Goal: Transaction & Acquisition: Purchase product/service

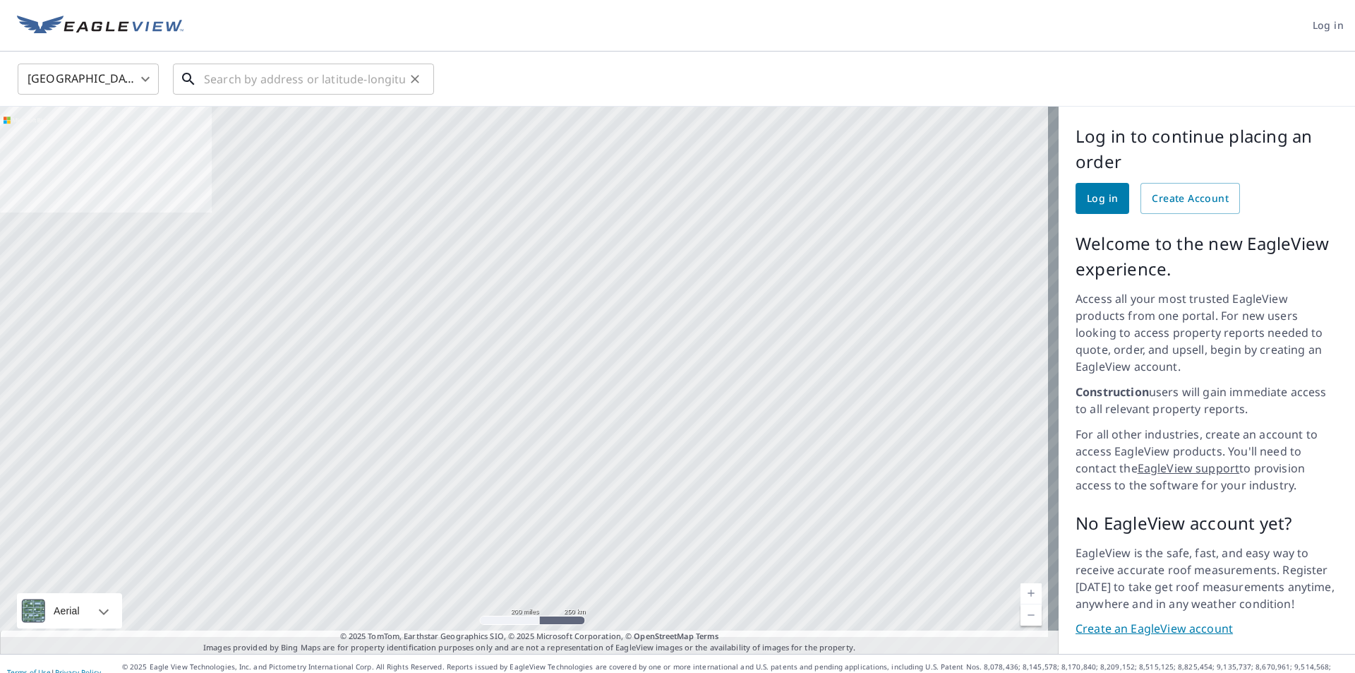
click at [216, 73] on input "text" at bounding box center [304, 79] width 201 height 40
click at [1091, 196] on span "Log in" at bounding box center [1102, 199] width 31 height 18
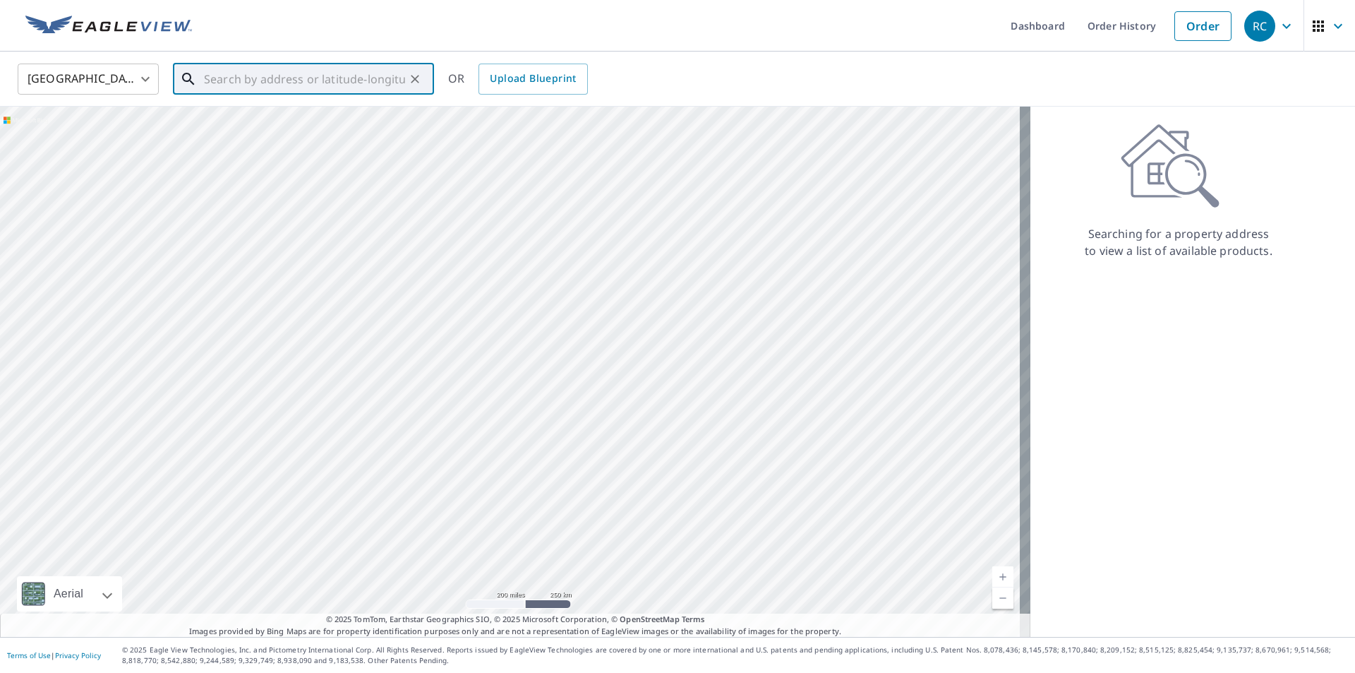
click at [207, 79] on input "text" at bounding box center [304, 79] width 201 height 40
type input "[STREET_ADDRESS]"
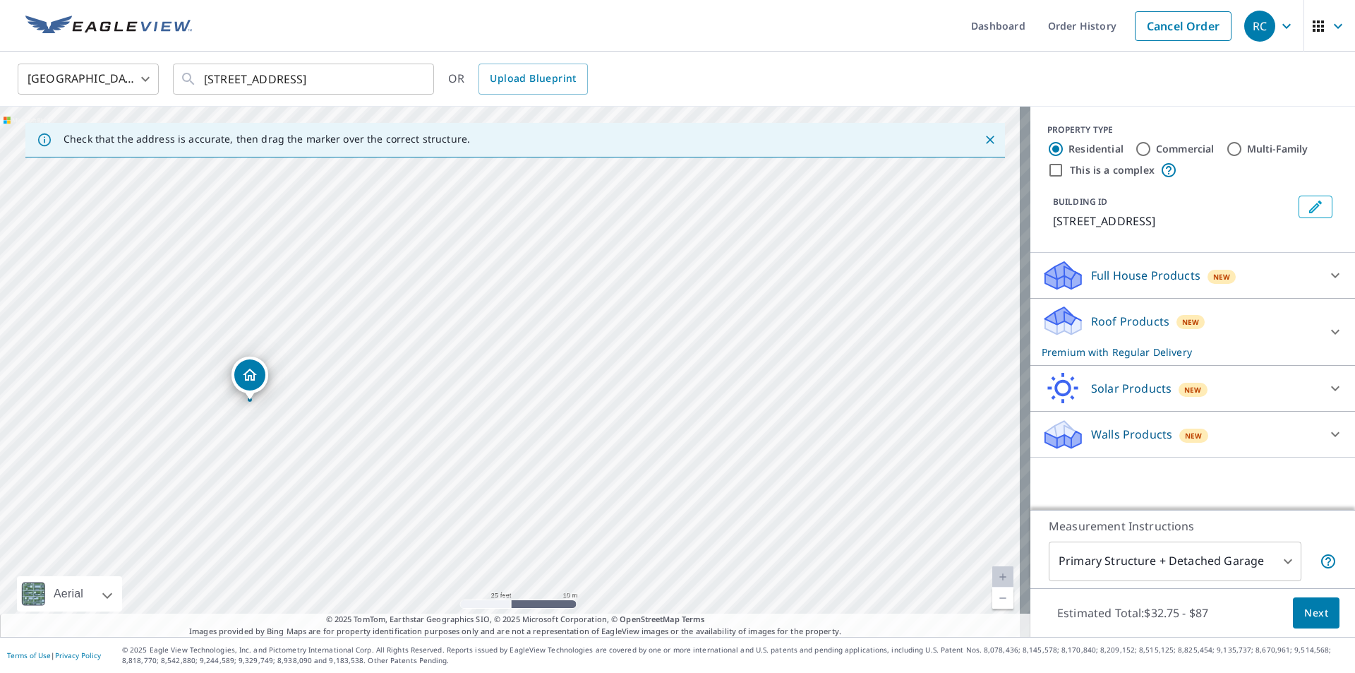
drag, startPoint x: 544, startPoint y: 356, endPoint x: 365, endPoint y: 413, distance: 187.9
click at [365, 413] on div "[STREET_ADDRESS]" at bounding box center [515, 372] width 1030 height 530
drag, startPoint x: 251, startPoint y: 373, endPoint x: 603, endPoint y: 370, distance: 352.9
click at [427, 323] on div "2260 ONEIDA CRES MISSISSAUGA ON L5C1V6" at bounding box center [515, 372] width 1030 height 530
click at [495, 361] on div "2260 ONEIDA CRES MISSISSAUGA ON L5C1V6" at bounding box center [510, 347] width 37 height 44
